Goal: Find contact information: Find contact information

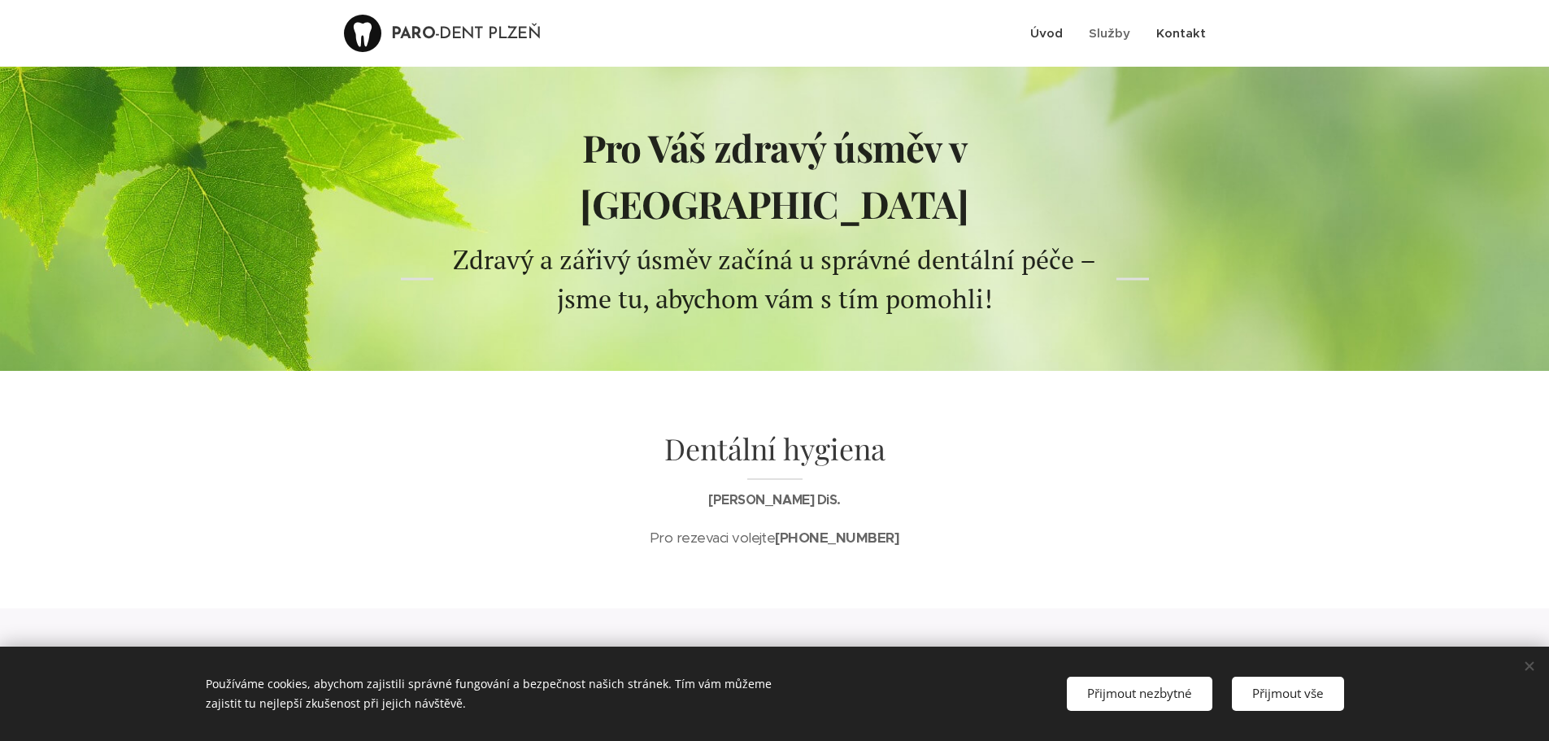
click at [1193, 28] on span "Kontakt" at bounding box center [1181, 32] width 50 height 15
